Goal: Information Seeking & Learning: Learn about a topic

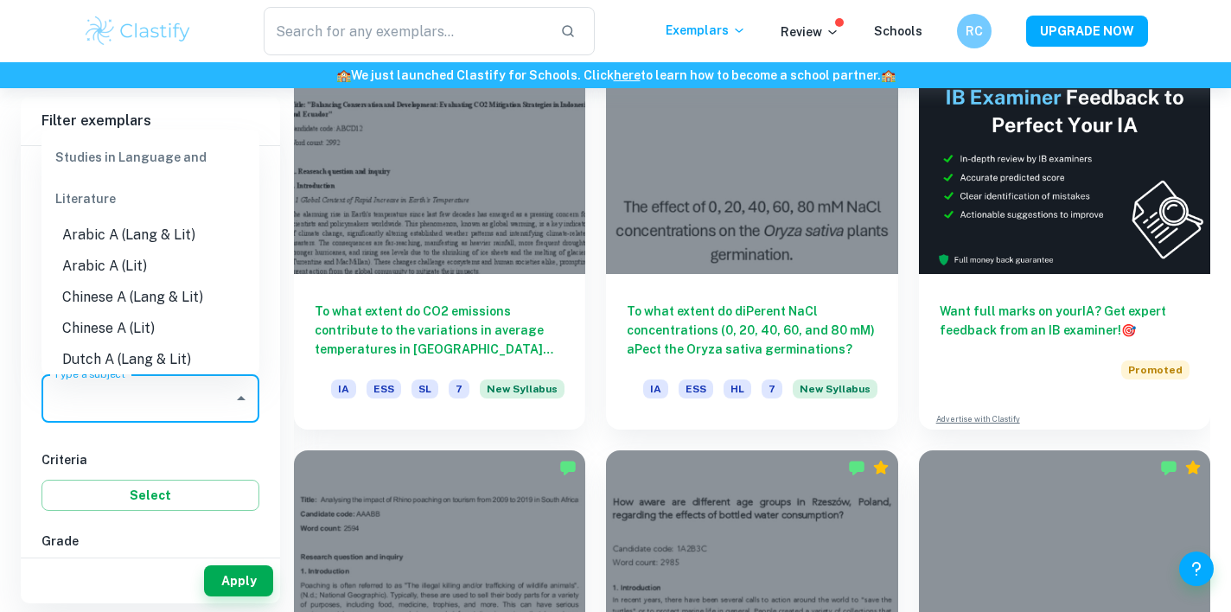
scroll to position [527, 0]
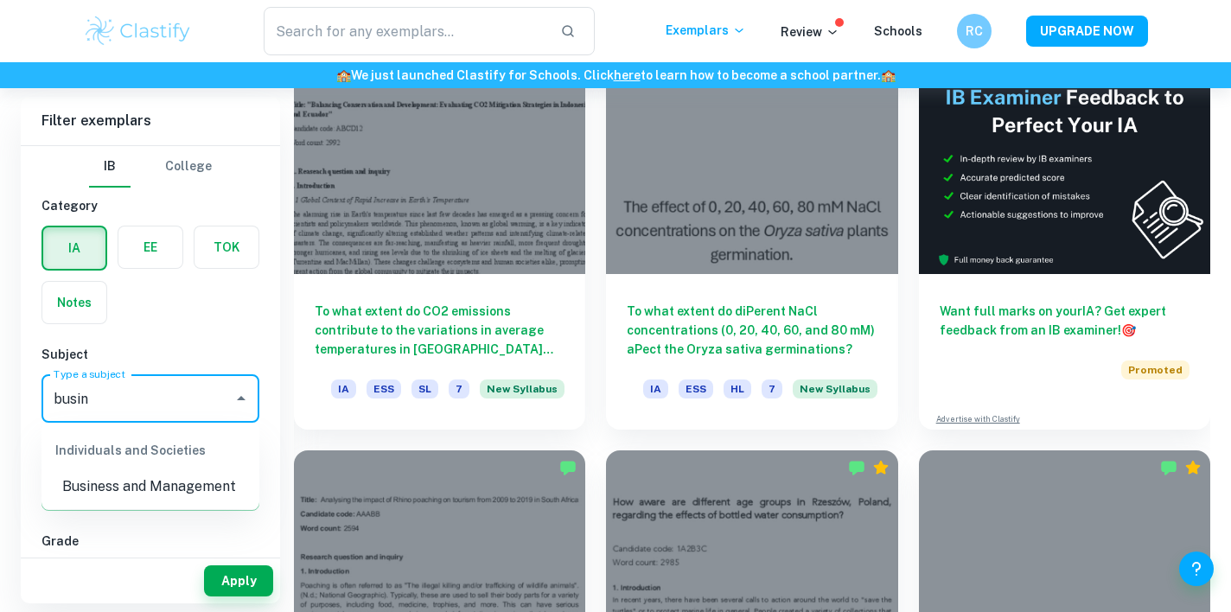
type input "busine"
click at [143, 478] on li "Business and Management" at bounding box center [150, 486] width 218 height 31
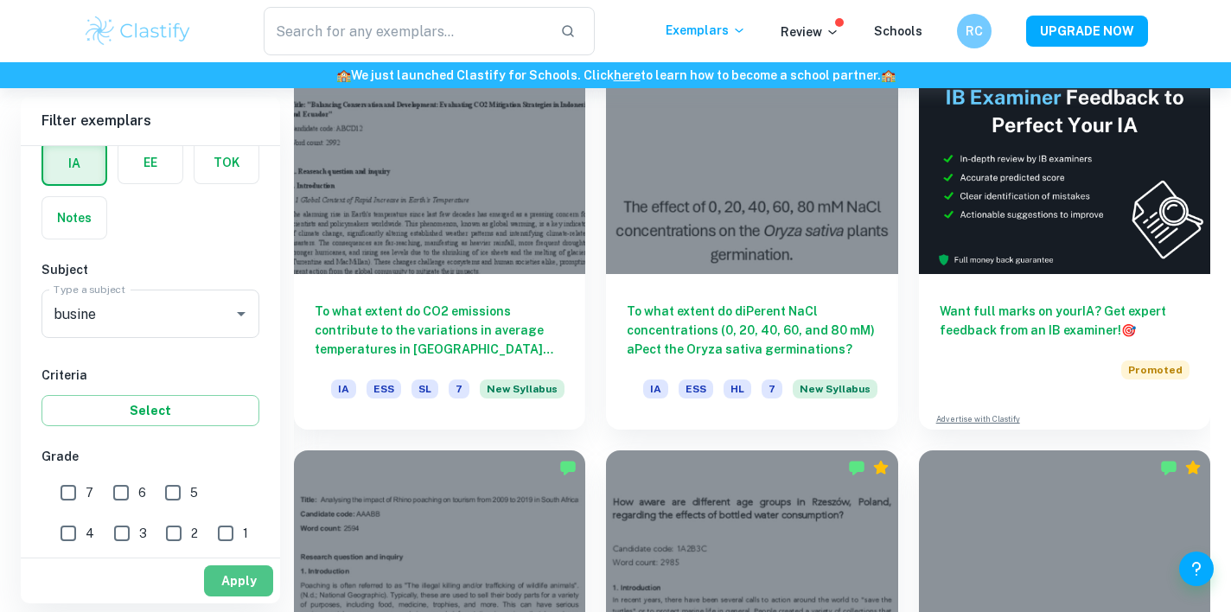
click at [243, 596] on button "Apply" at bounding box center [238, 580] width 69 height 31
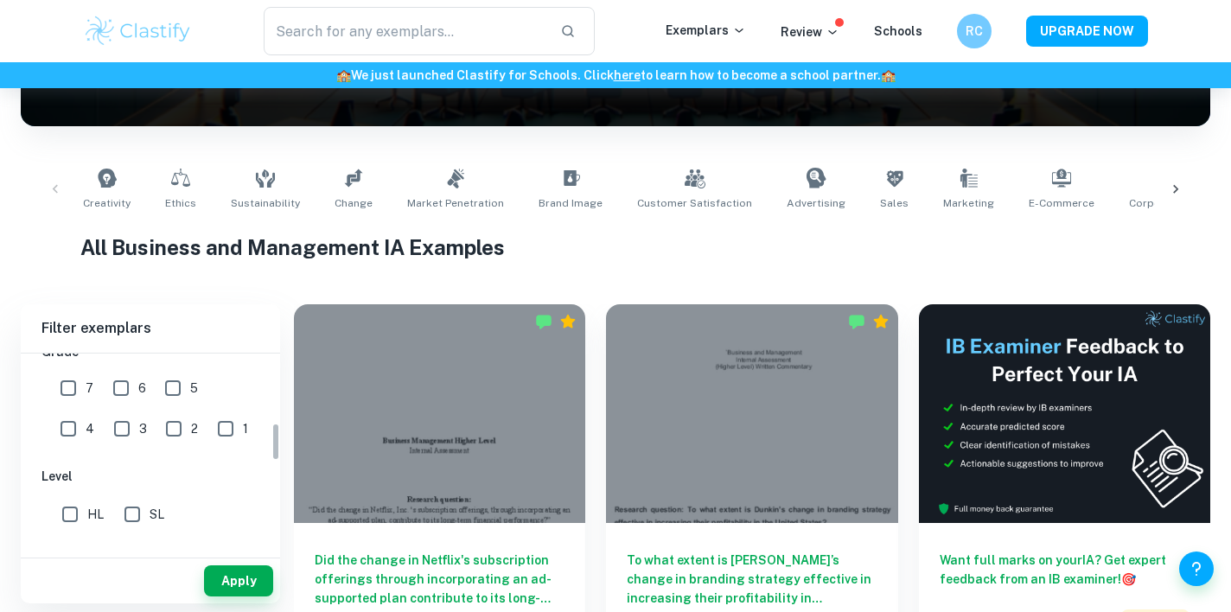
scroll to position [409, 0]
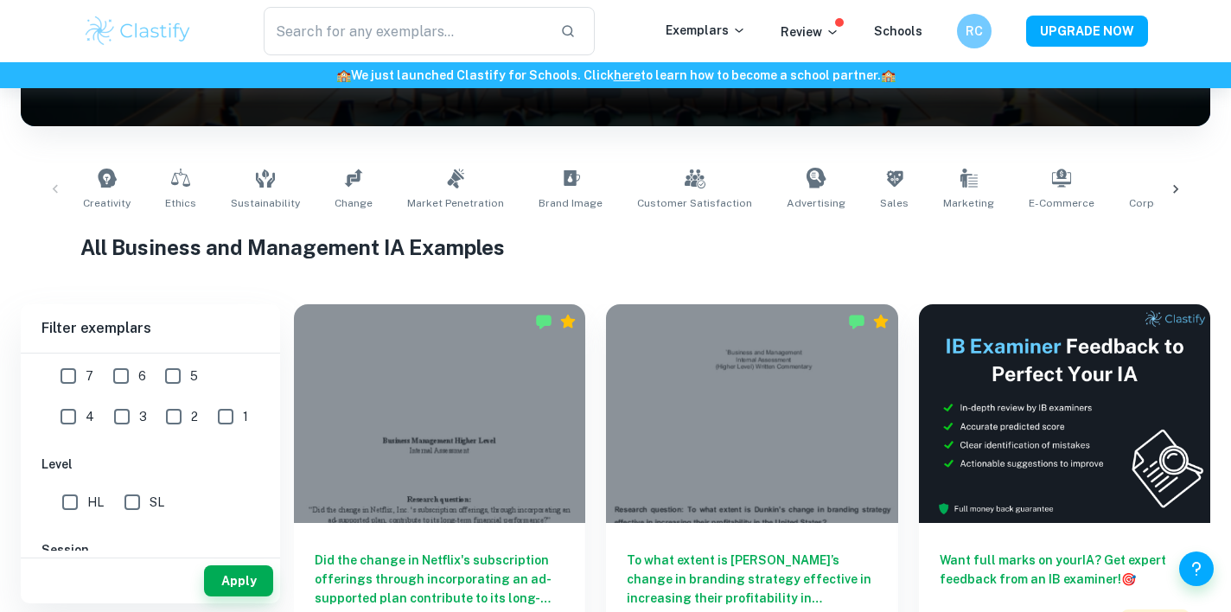
click at [132, 502] on input "SL" at bounding box center [132, 502] width 35 height 35
checkbox input "true"
click at [223, 586] on button "Apply" at bounding box center [238, 580] width 69 height 31
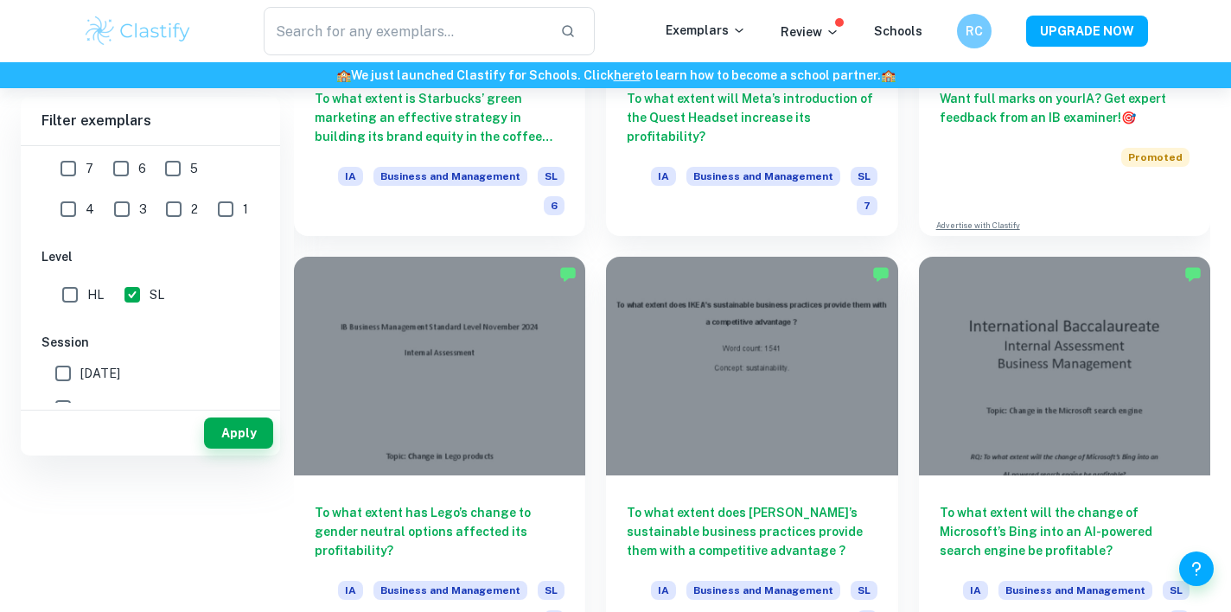
scroll to position [338, 0]
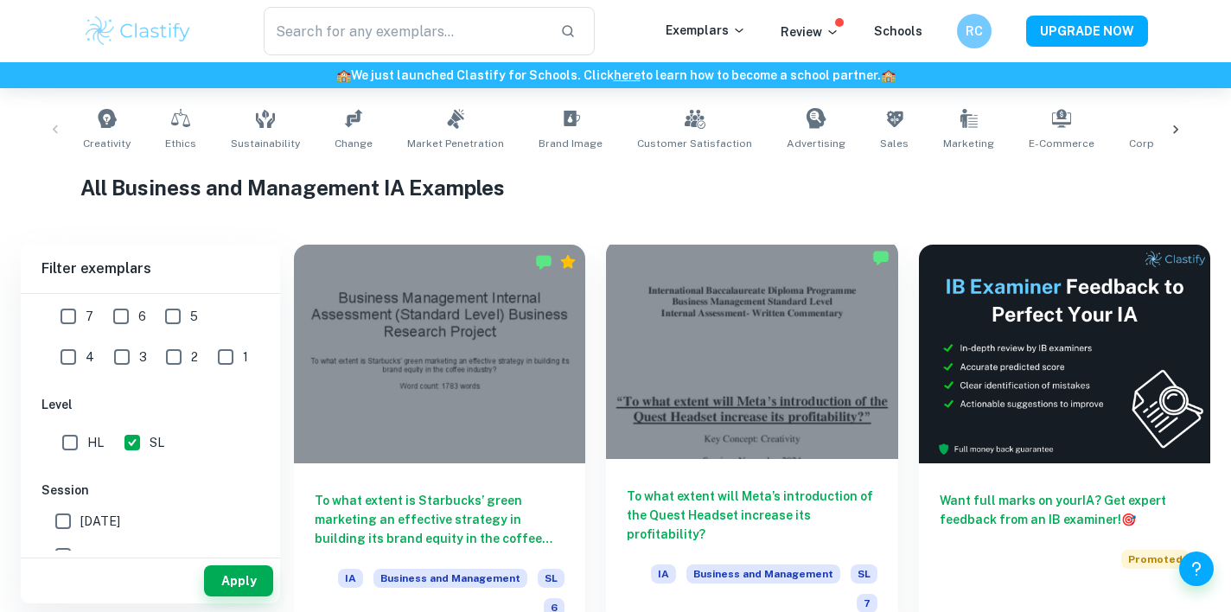
click at [730, 341] on div at bounding box center [751, 349] width 291 height 219
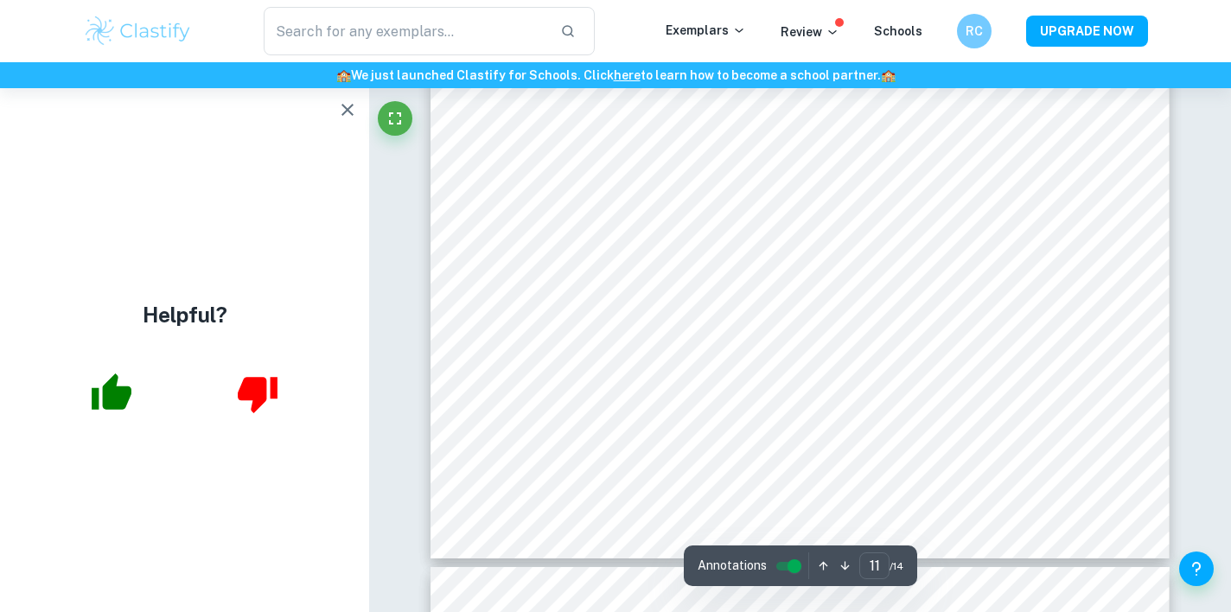
scroll to position [11654, 0]
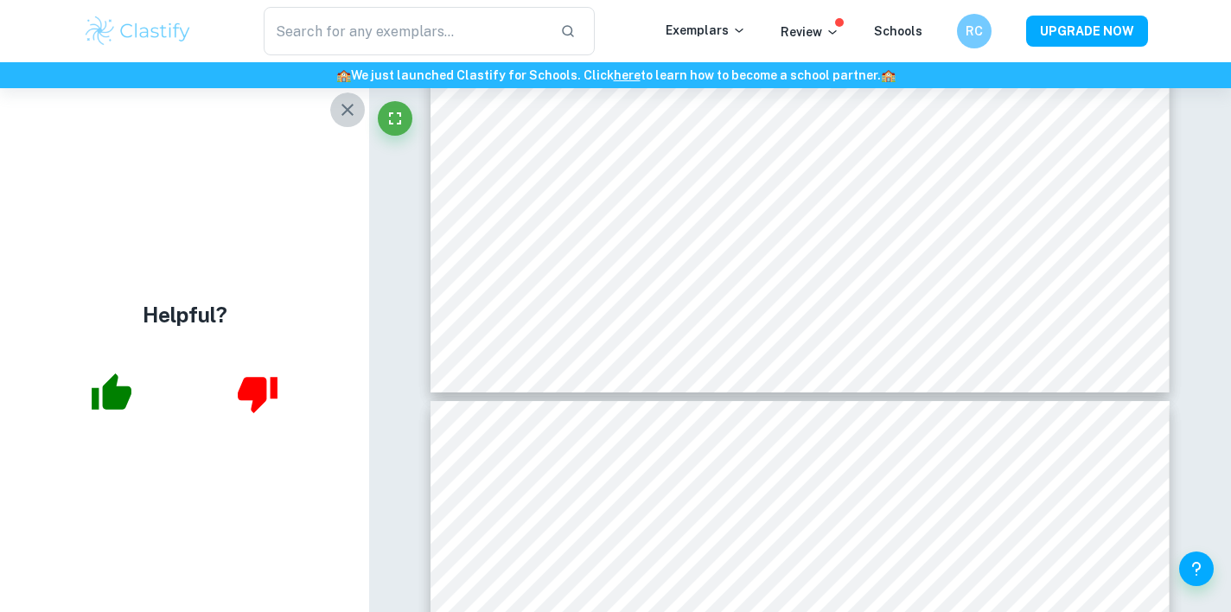
click at [350, 107] on icon "button" at bounding box center [347, 110] width 12 height 12
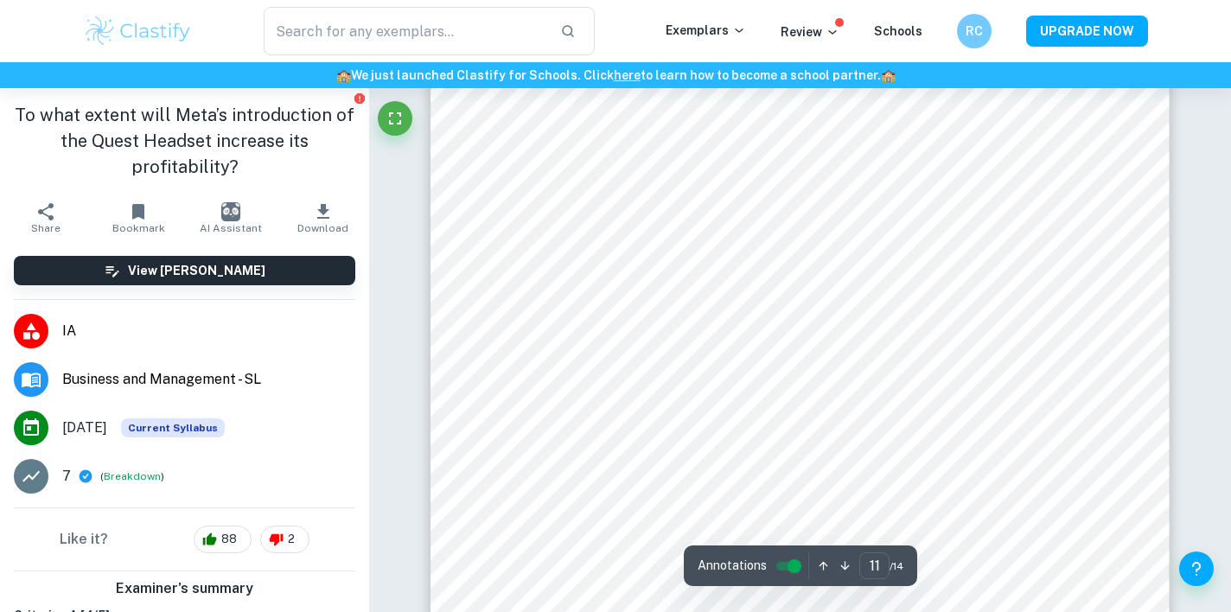
type input "12"
